Goal: Task Accomplishment & Management: Use online tool/utility

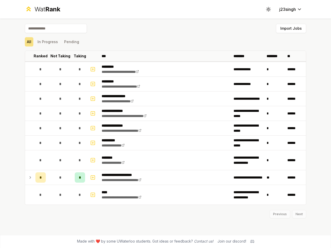
click at [268, 9] on icon at bounding box center [267, 9] width 5 height 5
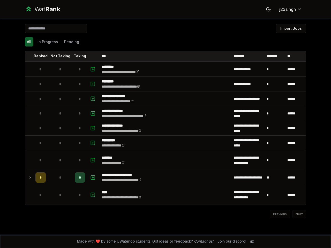
click at [291, 28] on button "Import Jobs" at bounding box center [291, 28] width 30 height 9
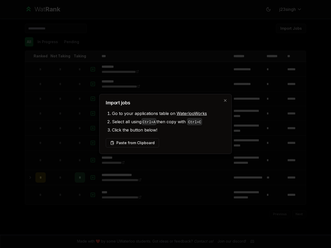
click at [29, 42] on div at bounding box center [165, 124] width 331 height 248
click at [48, 42] on div at bounding box center [165, 124] width 331 height 248
click at [71, 42] on button "Pending" at bounding box center [71, 41] width 19 height 9
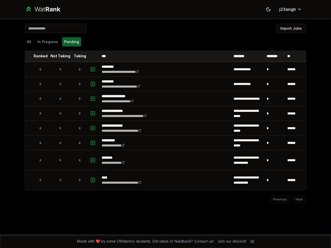
click at [29, 56] on th at bounding box center [29, 56] width 8 height 10
click at [41, 56] on p "Ranked" at bounding box center [41, 55] width 14 height 5
click at [60, 56] on p "Not Taking" at bounding box center [60, 55] width 20 height 5
click at [80, 56] on p "Taking" at bounding box center [80, 55] width 12 height 5
click at [93, 56] on th at bounding box center [93, 56] width 12 height 10
